Goal: Task Accomplishment & Management: Use online tool/utility

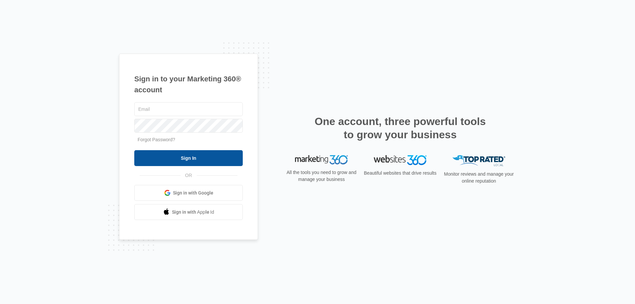
type input "[EMAIL_ADDRESS][DOMAIN_NAME]"
click at [161, 157] on input "Sign In" at bounding box center [188, 158] width 108 height 16
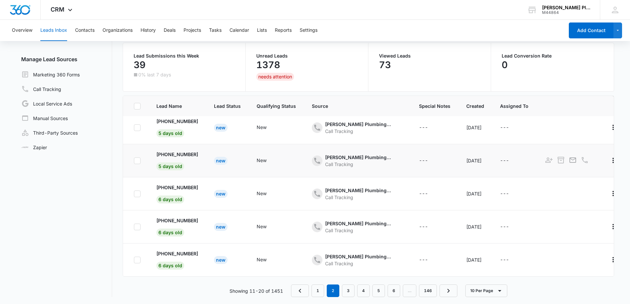
scroll to position [52, 0]
click at [314, 288] on link "1" at bounding box center [317, 289] width 13 height 13
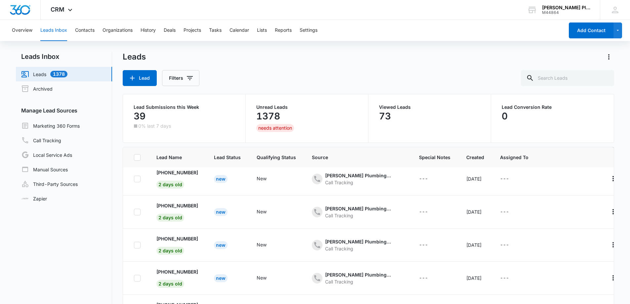
scroll to position [0, 0]
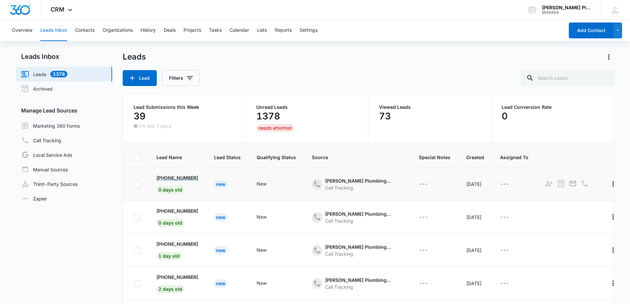
drag, startPoint x: 201, startPoint y: 178, endPoint x: 161, endPoint y: 178, distance: 40.0
click at [163, 180] on td "+1 (727) 432-0669 0 days old" at bounding box center [177, 184] width 58 height 33
copy p "(727) 432-0669"
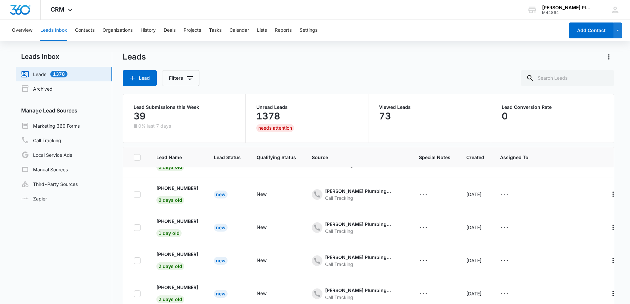
scroll to position [33, 0]
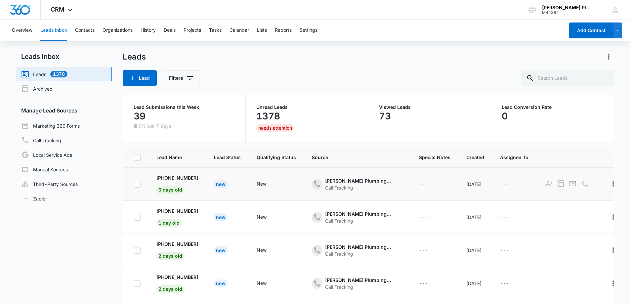
drag, startPoint x: 201, startPoint y: 179, endPoint x: 162, endPoint y: 176, distance: 39.5
click at [162, 176] on td "+1 (386) 986-0493 0 days old" at bounding box center [177, 184] width 58 height 33
copy p "(386) 986-0493"
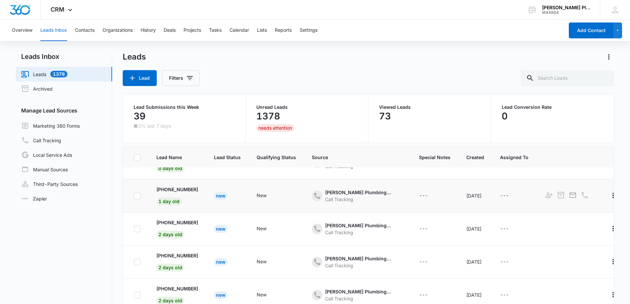
scroll to position [66, 0]
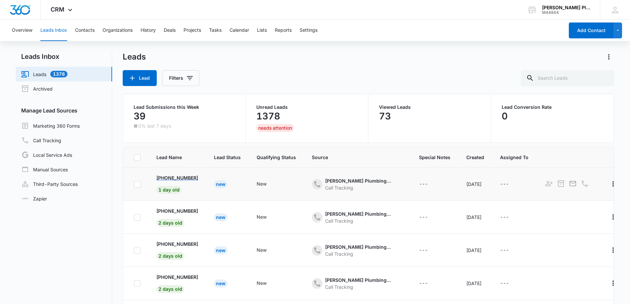
drag, startPoint x: 205, startPoint y: 179, endPoint x: 165, endPoint y: 176, distance: 40.1
click at [167, 177] on td "+1 (813) 482-1771 1 day old" at bounding box center [177, 184] width 58 height 33
copy p "813) 482-1771"
drag, startPoint x: 204, startPoint y: 213, endPoint x: 161, endPoint y: 211, distance: 42.4
click at [162, 211] on td "+1 (727) 423-3402 2 days old" at bounding box center [177, 217] width 58 height 33
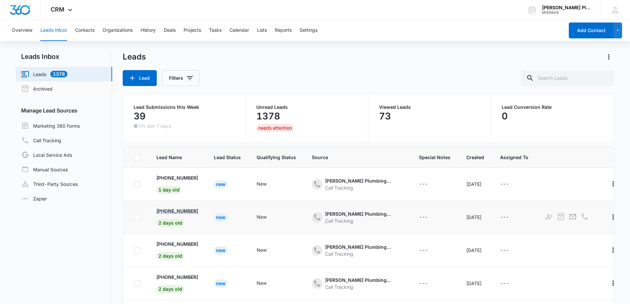
copy p "(727) 423-3402"
drag, startPoint x: 203, startPoint y: 209, endPoint x: 165, endPoint y: 211, distance: 38.4
click at [165, 211] on td "+1 (239) 322-7112 2 days old" at bounding box center [177, 217] width 58 height 33
copy p "239) 322-7112"
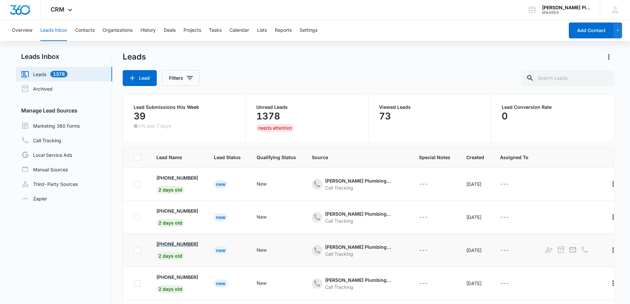
drag, startPoint x: 206, startPoint y: 243, endPoint x: 163, endPoint y: 244, distance: 43.0
click at [163, 245] on td "+1 (863) 990-6639 2 days old" at bounding box center [177, 250] width 58 height 33
copy p "(863) 990-6639"
drag, startPoint x: 206, startPoint y: 247, endPoint x: 163, endPoint y: 244, distance: 43.1
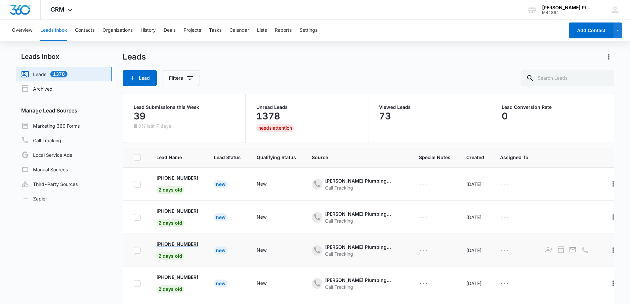
click at [163, 244] on td "+1 (727) 647-2584 2 days old" at bounding box center [177, 250] width 58 height 33
copy p "(727) 647-2584"
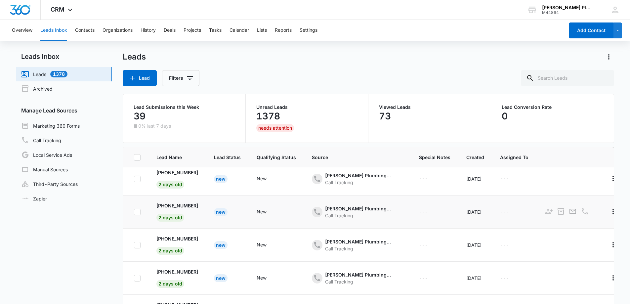
scroll to position [176, 0]
drag, startPoint x: 203, startPoint y: 233, endPoint x: 164, endPoint y: 232, distance: 39.3
click at [165, 233] on td "+1 (727) 422-8562 2 days old" at bounding box center [177, 244] width 58 height 33
copy p "727) 422-8562"
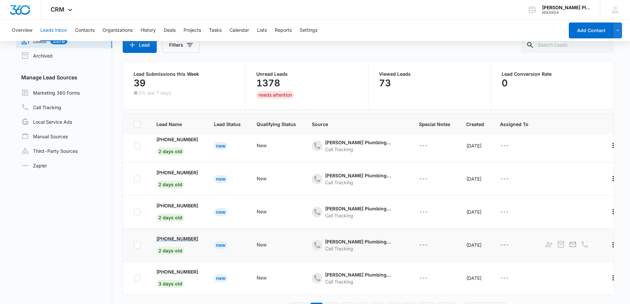
drag, startPoint x: 203, startPoint y: 232, endPoint x: 162, endPoint y: 232, distance: 41.0
click at [165, 233] on td "+1 (727) 543-1185 2 days old" at bounding box center [177, 244] width 58 height 33
copy p "727) 543-1185"
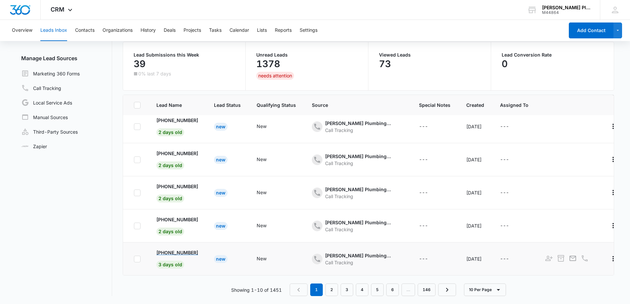
drag, startPoint x: 203, startPoint y: 247, endPoint x: 162, endPoint y: 246, distance: 40.7
click at [162, 246] on td "+1 (727) 345-6006 3 days old" at bounding box center [177, 258] width 58 height 33
copy p "(727) 345-6006"
click at [334, 288] on link "2" at bounding box center [331, 289] width 13 height 13
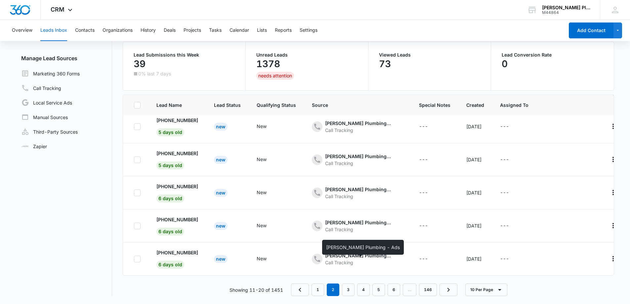
scroll to position [0, 0]
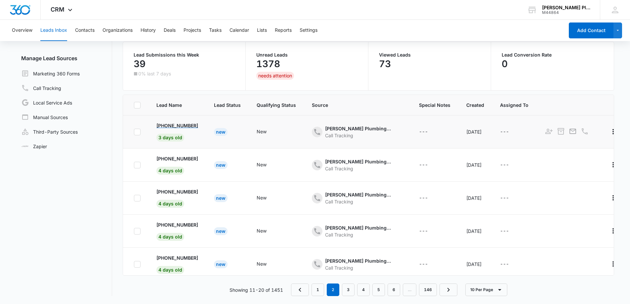
drag, startPoint x: 204, startPoint y: 124, endPoint x: 164, endPoint y: 127, distance: 39.4
click at [164, 127] on td "+1 (813) 924-3200 3 days old" at bounding box center [177, 131] width 58 height 33
drag, startPoint x: 203, startPoint y: 159, endPoint x: 165, endPoint y: 153, distance: 38.7
click at [161, 156] on td "+1 (312) 286-0377 4 days old" at bounding box center [177, 164] width 58 height 33
drag, startPoint x: 206, startPoint y: 193, endPoint x: 162, endPoint y: 189, distance: 43.5
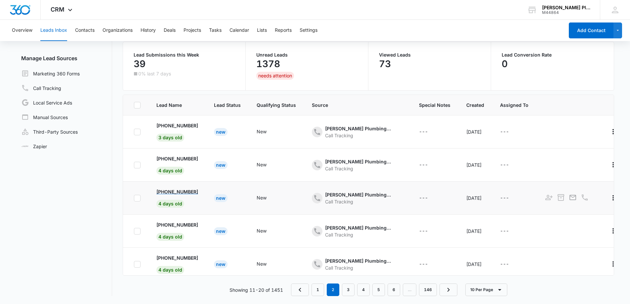
click at [163, 191] on td "+1 (727) 688-7304 4 days old" at bounding box center [177, 197] width 58 height 33
drag, startPoint x: 205, startPoint y: 189, endPoint x: 163, endPoint y: 186, distance: 42.4
click at [163, 186] on td "+1 (508) 330-7218 4 days old" at bounding box center [177, 197] width 58 height 33
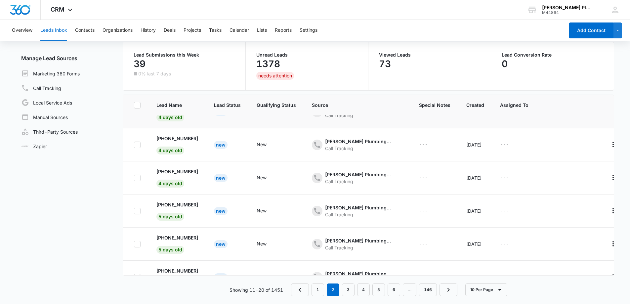
scroll to position [99, 0]
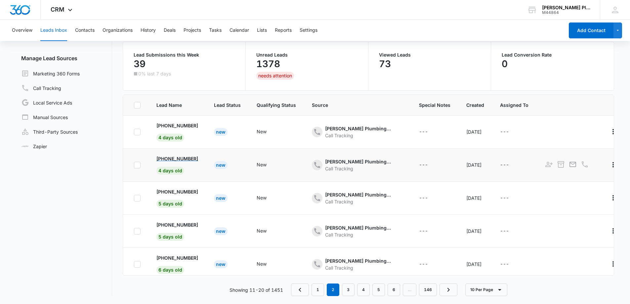
drag, startPoint x: 205, startPoint y: 159, endPoint x: 162, endPoint y: 160, distance: 42.6
click at [162, 160] on td "+1 (703) 405-0343 4 days old" at bounding box center [177, 164] width 58 height 33
drag, startPoint x: 204, startPoint y: 191, endPoint x: 164, endPoint y: 191, distance: 40.0
click at [164, 191] on td "+1 (724) 316-1937 5 days old" at bounding box center [177, 197] width 58 height 33
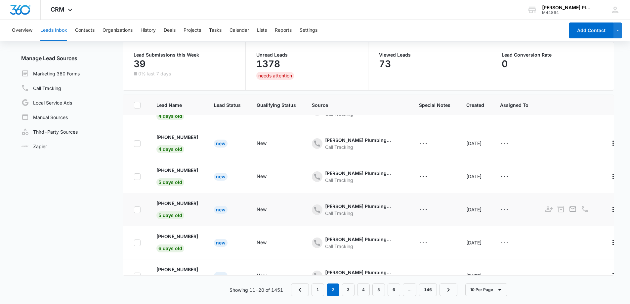
scroll to position [132, 0]
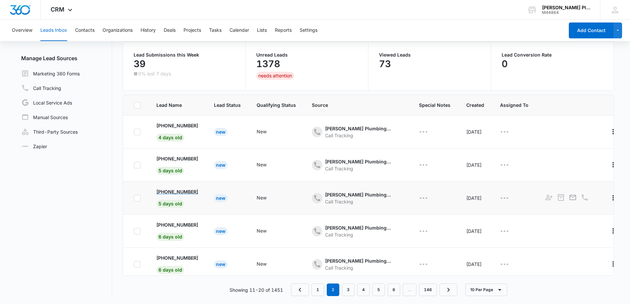
drag, startPoint x: 202, startPoint y: 191, endPoint x: 162, endPoint y: 193, distance: 40.1
click at [164, 193] on td "+1 (863) 343-1034 5 days old" at bounding box center [177, 197] width 58 height 33
drag, startPoint x: 202, startPoint y: 226, endPoint x: 164, endPoint y: 224, distance: 38.7
click at [165, 226] on td "+1 (727) 459-7570 6 days old" at bounding box center [177, 231] width 58 height 33
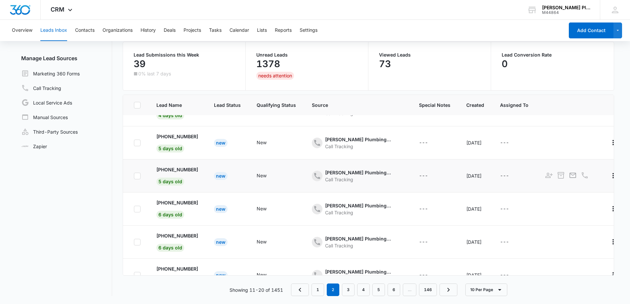
scroll to position [176, 0]
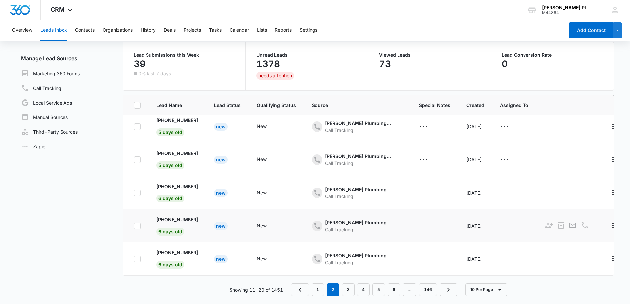
drag, startPoint x: 204, startPoint y: 217, endPoint x: 163, endPoint y: 216, distance: 41.3
click at [163, 216] on td "+1 (727) 515-0052 6 days old" at bounding box center [177, 225] width 58 height 33
drag, startPoint x: 204, startPoint y: 250, endPoint x: 163, endPoint y: 247, distance: 40.8
click at [165, 250] on td "+1 (727) 656-0520 6 days old" at bounding box center [177, 258] width 58 height 33
click at [349, 290] on link "3" at bounding box center [348, 289] width 13 height 13
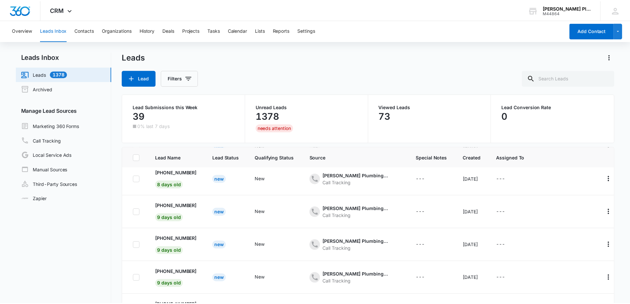
scroll to position [0, 0]
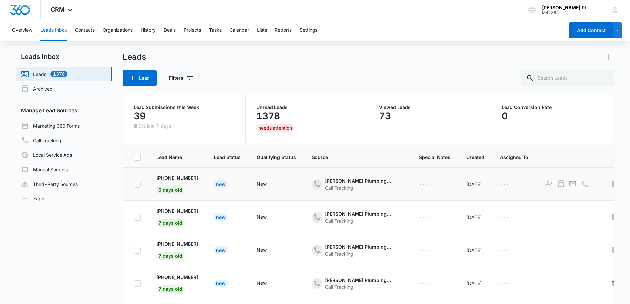
drag, startPoint x: 205, startPoint y: 179, endPoint x: 164, endPoint y: 180, distance: 41.0
click at [164, 180] on td "+1 (727) 560-3696 6 days old" at bounding box center [177, 184] width 58 height 33
drag, startPoint x: 207, startPoint y: 210, endPoint x: 163, endPoint y: 209, distance: 44.0
click at [163, 209] on td "+1 (941) 724-2171 7 days old" at bounding box center [177, 217] width 58 height 33
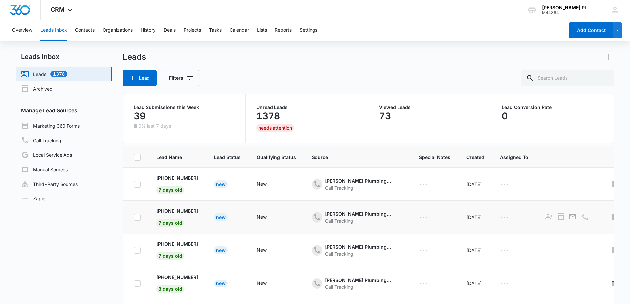
drag, startPoint x: 204, startPoint y: 210, endPoint x: 163, endPoint y: 212, distance: 41.0
click at [164, 213] on td "+1 (727) 255-0131 7 days old" at bounding box center [177, 217] width 58 height 33
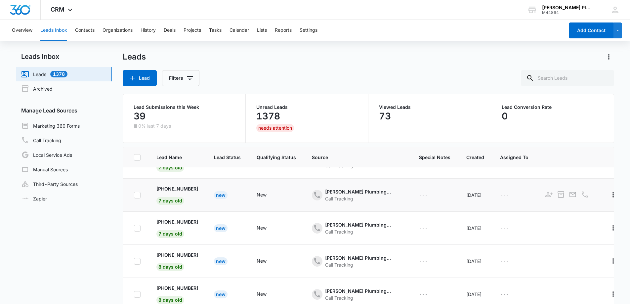
scroll to position [66, 0]
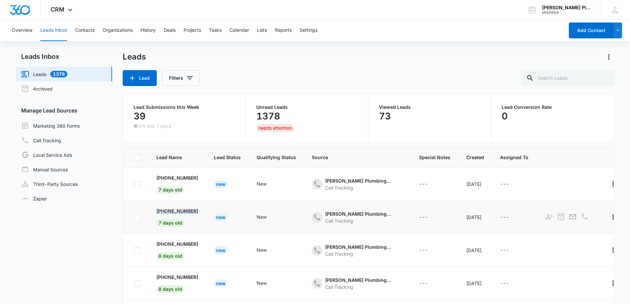
drag, startPoint x: 208, startPoint y: 210, endPoint x: 161, endPoint y: 209, distance: 46.6
click at [162, 211] on td "+1 (727) 409-5076 7 days old" at bounding box center [177, 217] width 58 height 33
drag, startPoint x: 203, startPoint y: 245, endPoint x: 163, endPoint y: 241, distance: 40.2
click at [163, 241] on td "+1 (727) 370-9972 8 days old" at bounding box center [177, 250] width 58 height 33
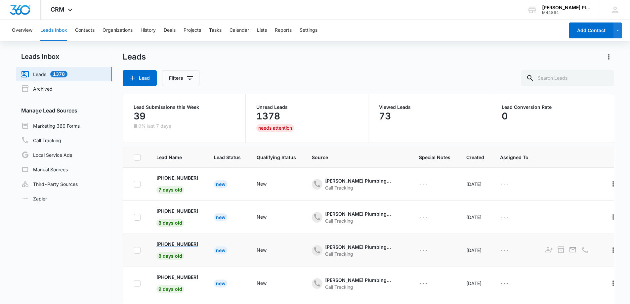
drag, startPoint x: 202, startPoint y: 245, endPoint x: 163, endPoint y: 242, distance: 39.5
click at [163, 242] on td "+1 (727) 598-8053 8 days old" at bounding box center [177, 250] width 58 height 33
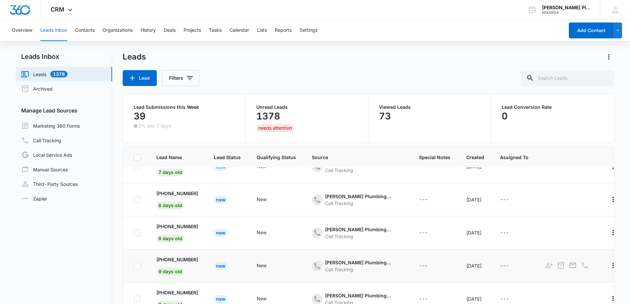
scroll to position [132, 0]
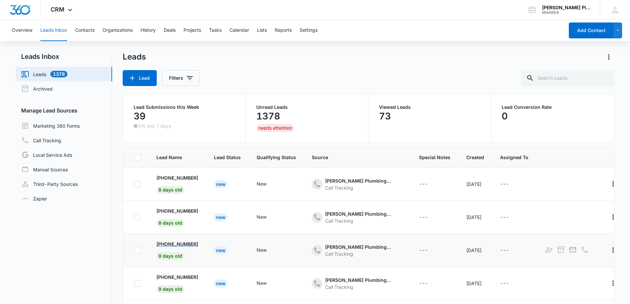
drag, startPoint x: 205, startPoint y: 244, endPoint x: 167, endPoint y: 245, distance: 38.0
click at [168, 245] on td "+1 (920) 418-1666 9 days old" at bounding box center [177, 250] width 58 height 33
click at [167, 244] on p "+1 (920) 418-1666" at bounding box center [177, 243] width 42 height 7
